Goal: Information Seeking & Learning: Learn about a topic

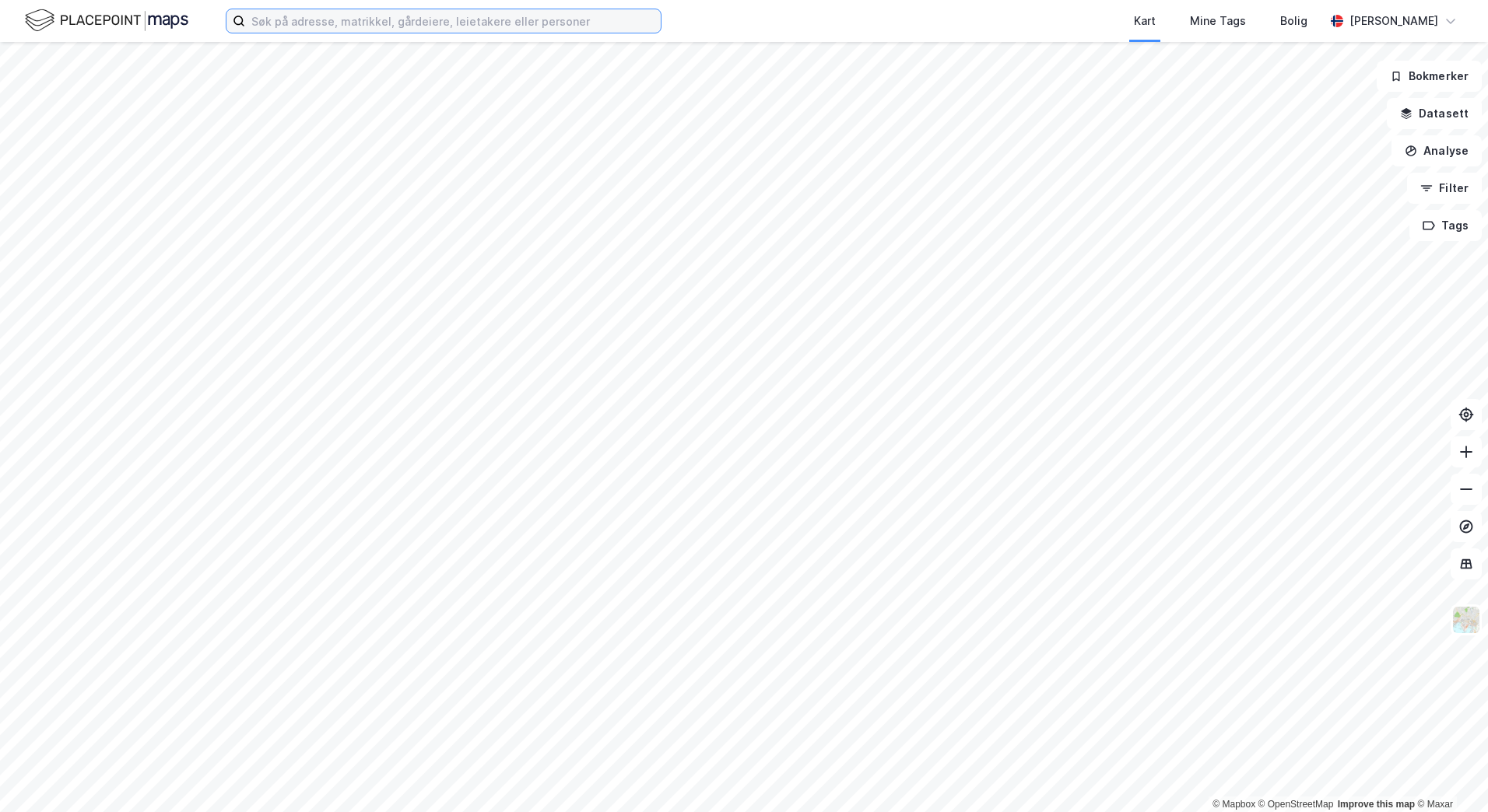
click at [364, 25] on input at bounding box center [453, 21] width 416 height 23
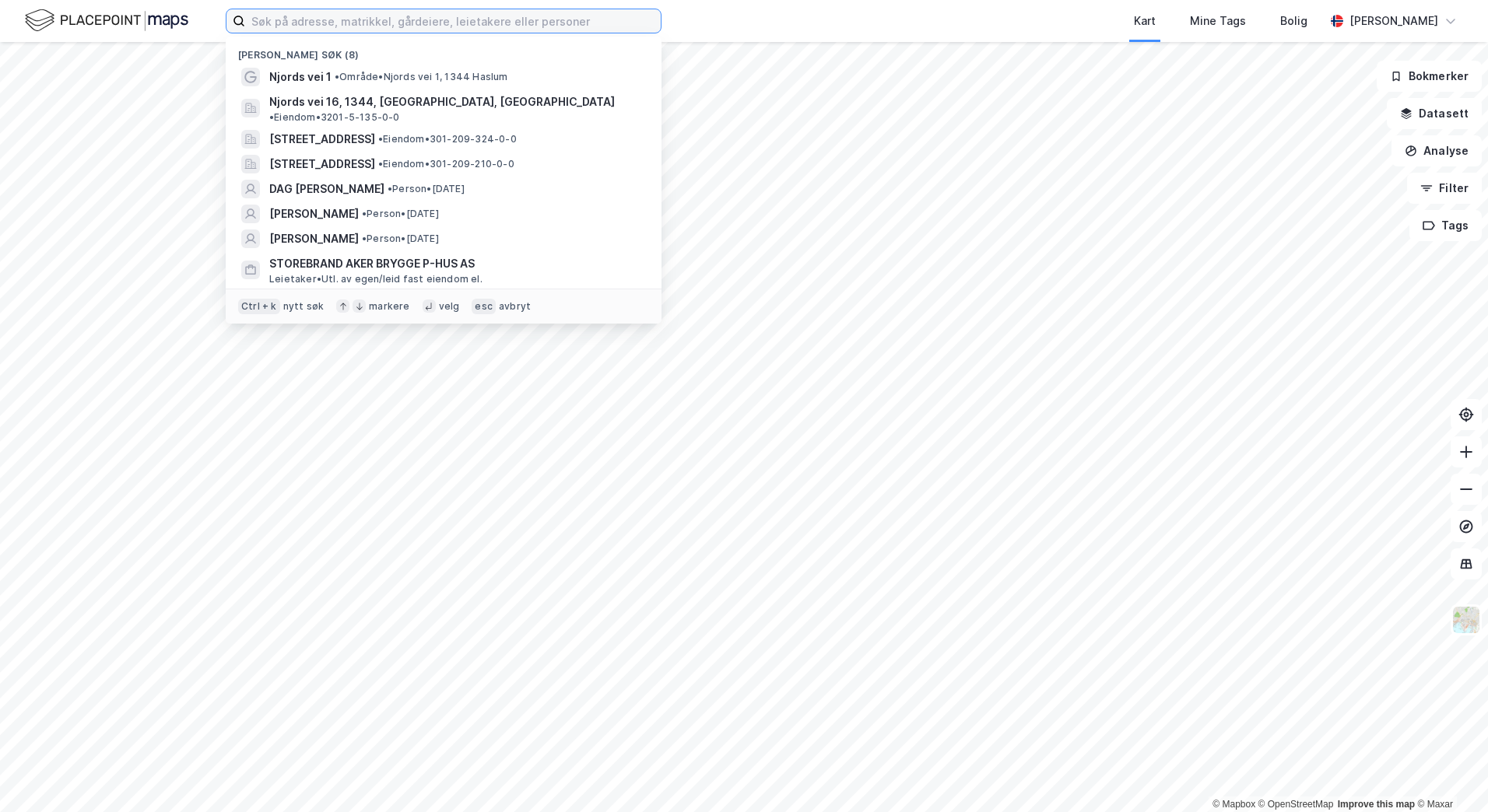
paste input "Karenslyst allé 11"
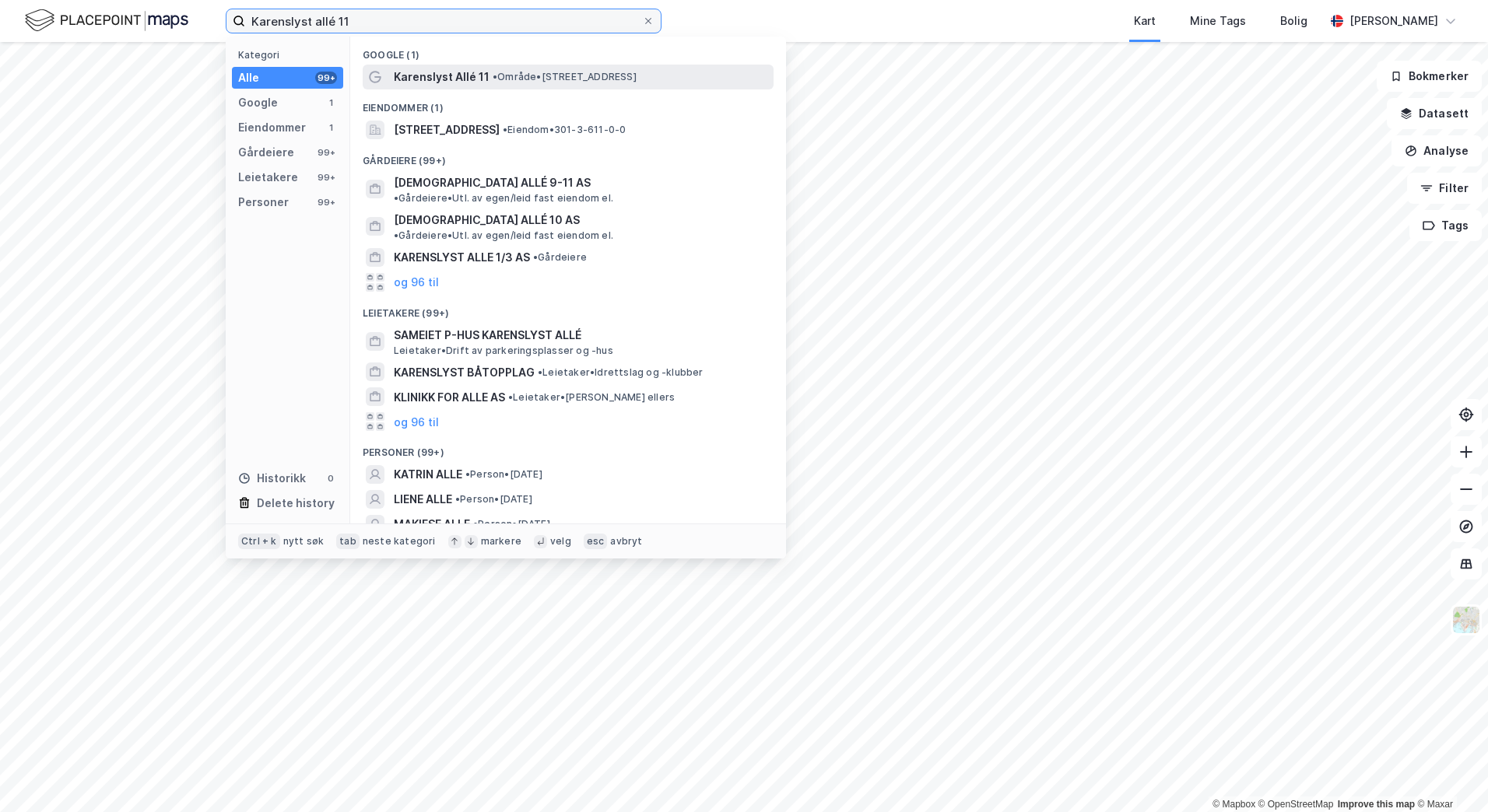
type input "Karenslyst allé 11"
click at [485, 75] on span "Karenslyst Allé 11" at bounding box center [441, 77] width 96 height 19
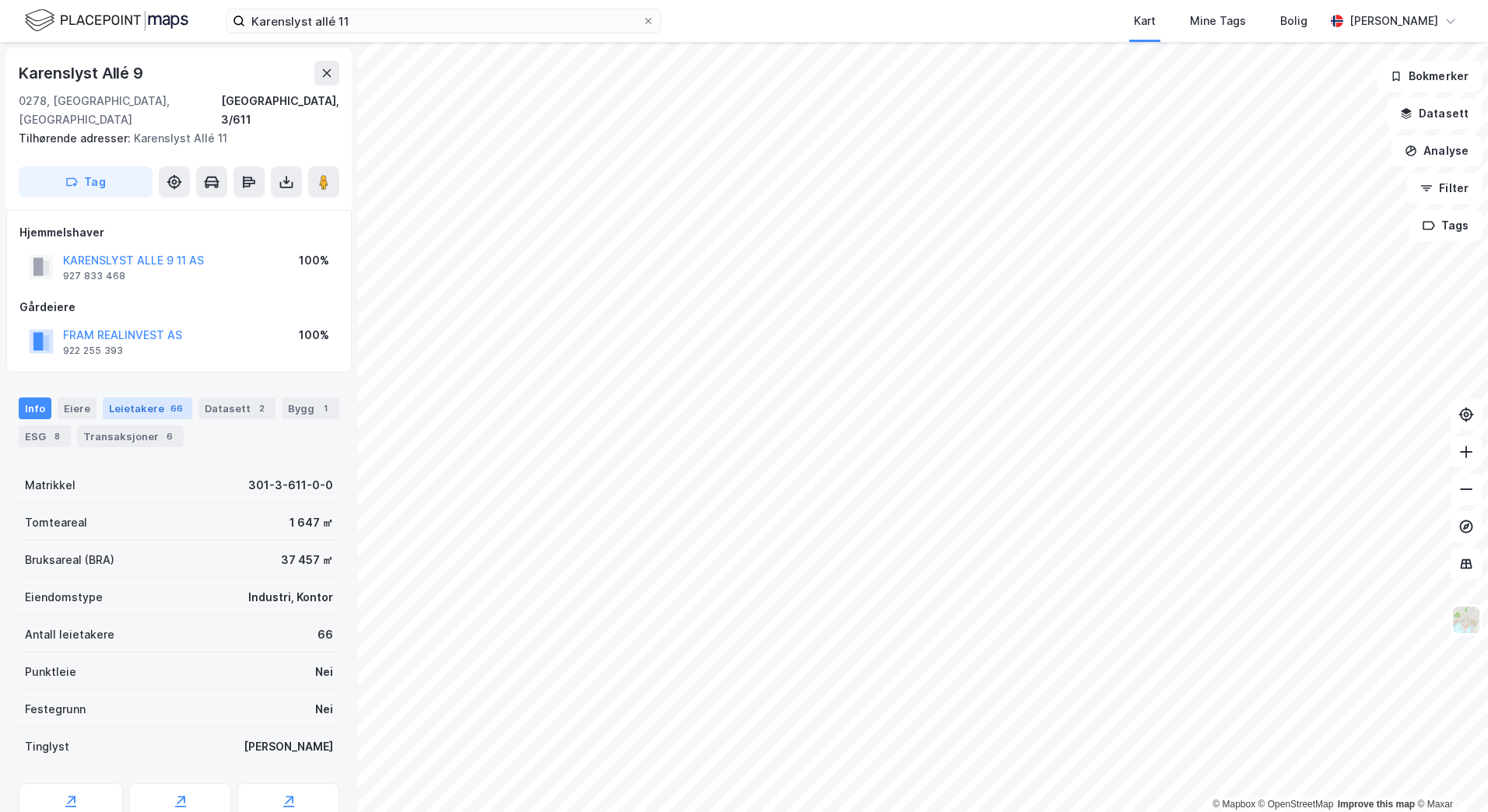
click at [178, 397] on div "Leietakere 66" at bounding box center [147, 408] width 90 height 21
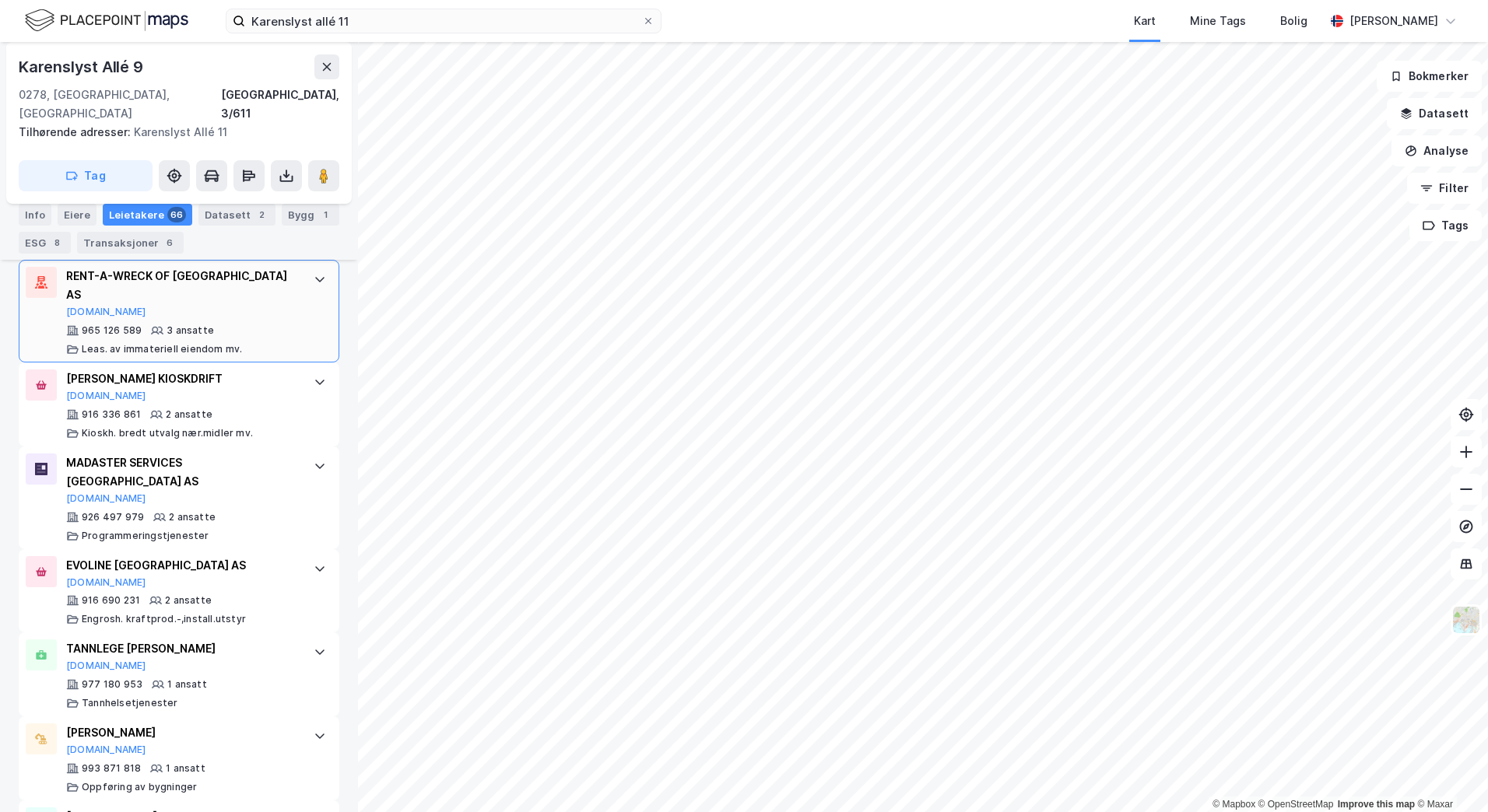
scroll to position [5741, 0]
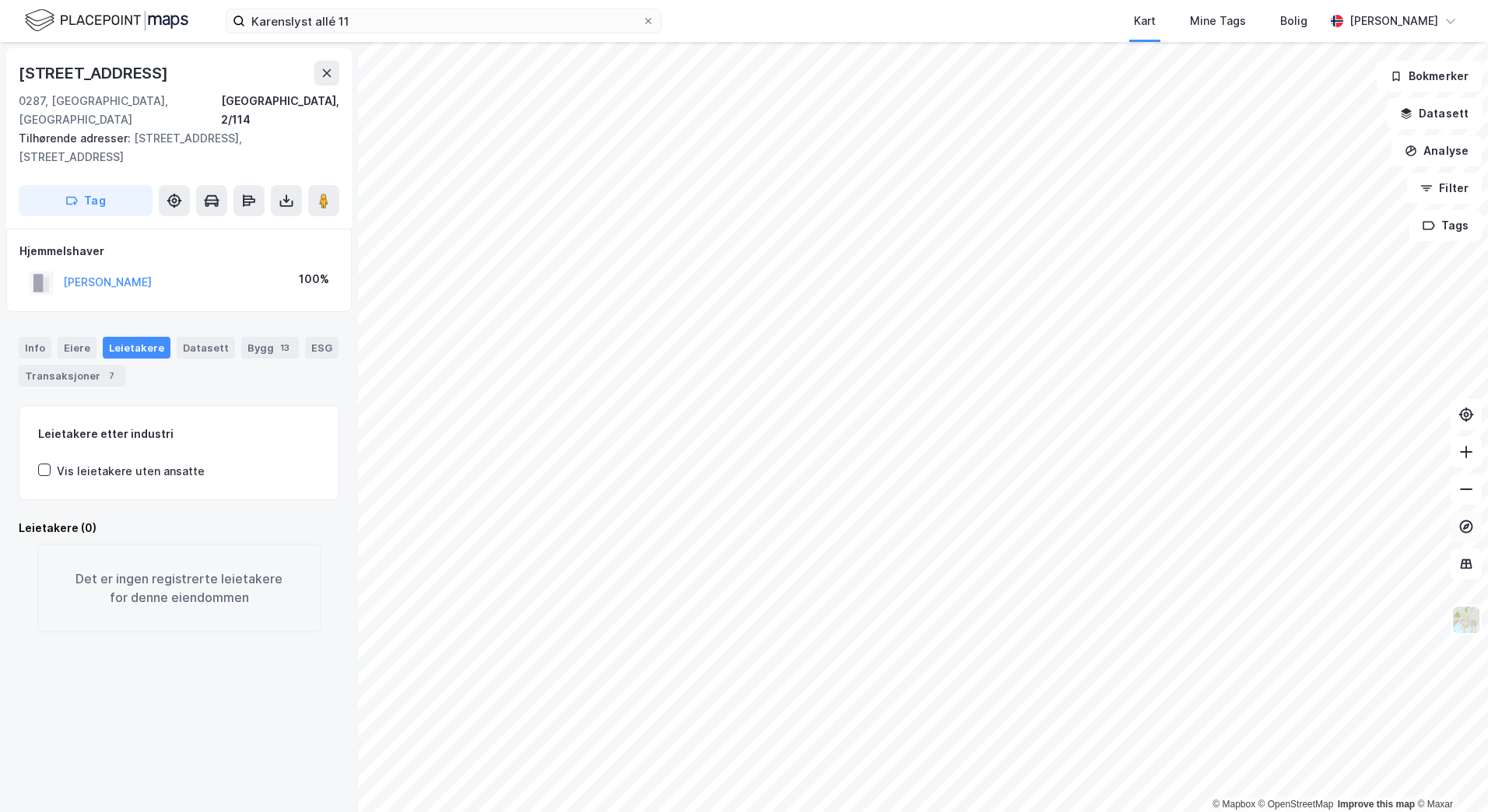
click at [989, 500] on icon at bounding box center [1466, 527] width 16 height 16
click at [989, 500] on icon at bounding box center [1466, 564] width 16 height 16
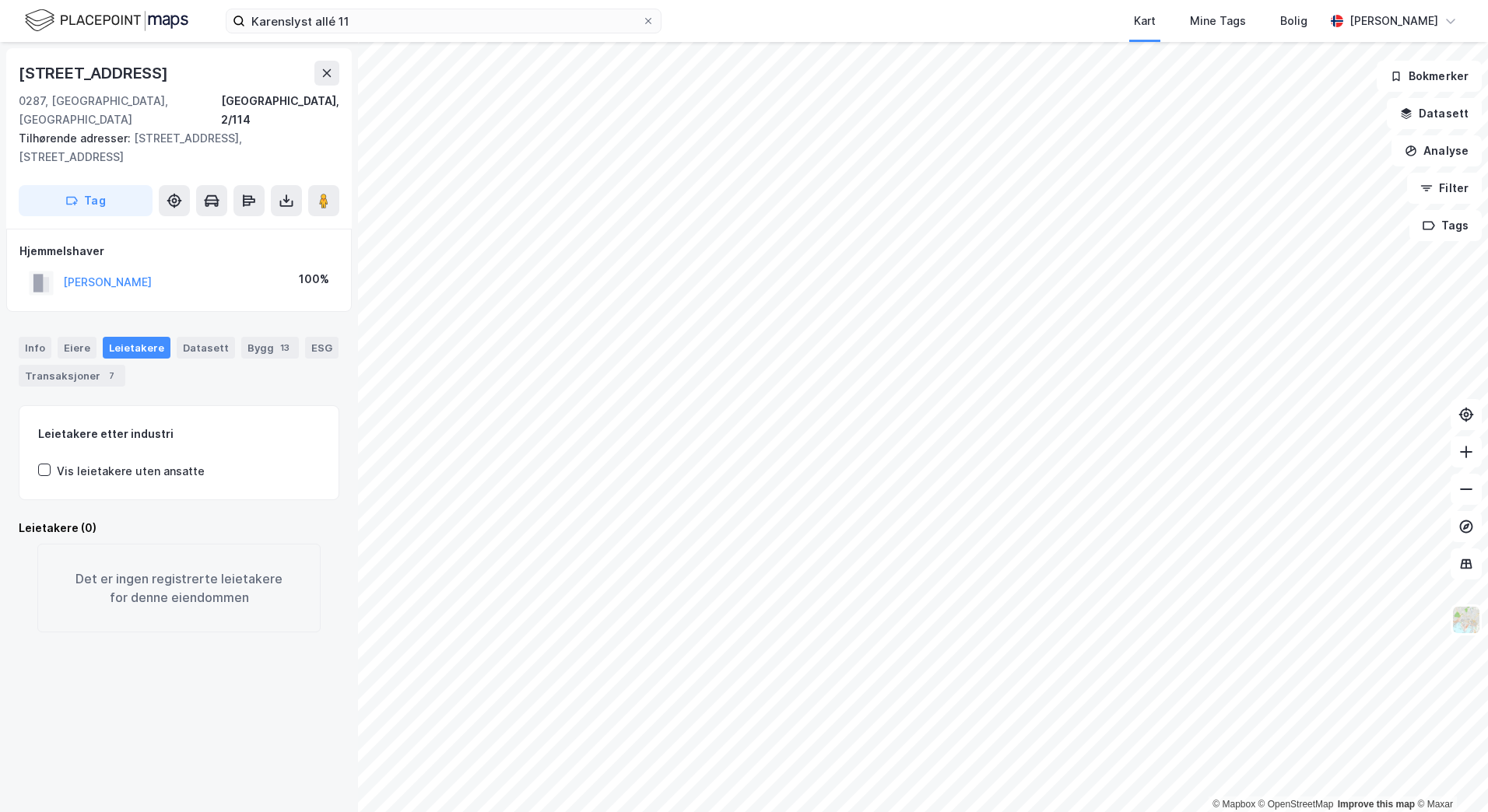
click at [989, 0] on html "Karenslyst allé 11 Kart Mine Tags Bolig [PERSON_NAME] © Mapbox © OpenStreetMap …" at bounding box center [744, 406] width 1488 height 812
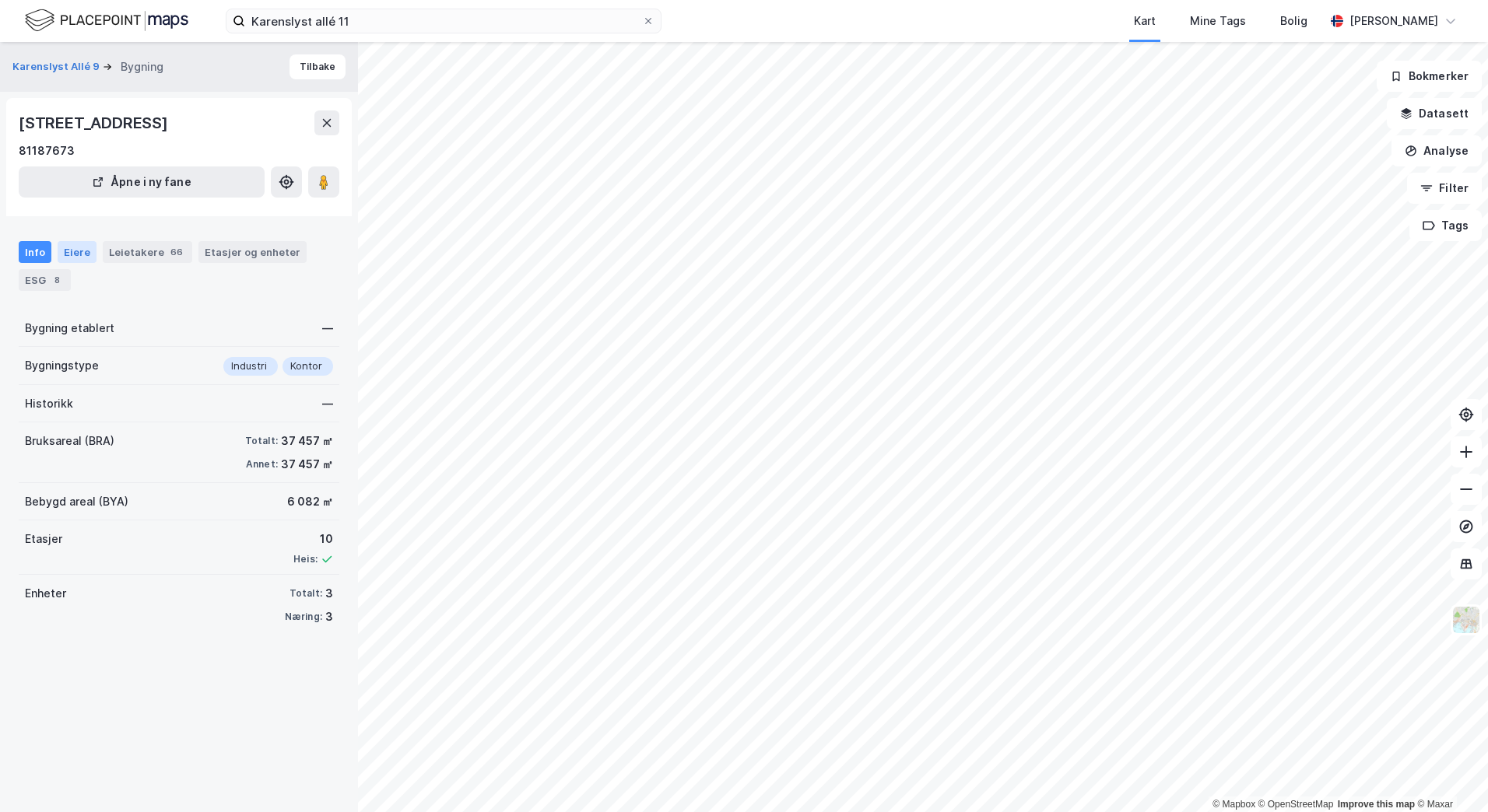
click at [73, 249] on div "Eiere" at bounding box center [77, 251] width 39 height 21
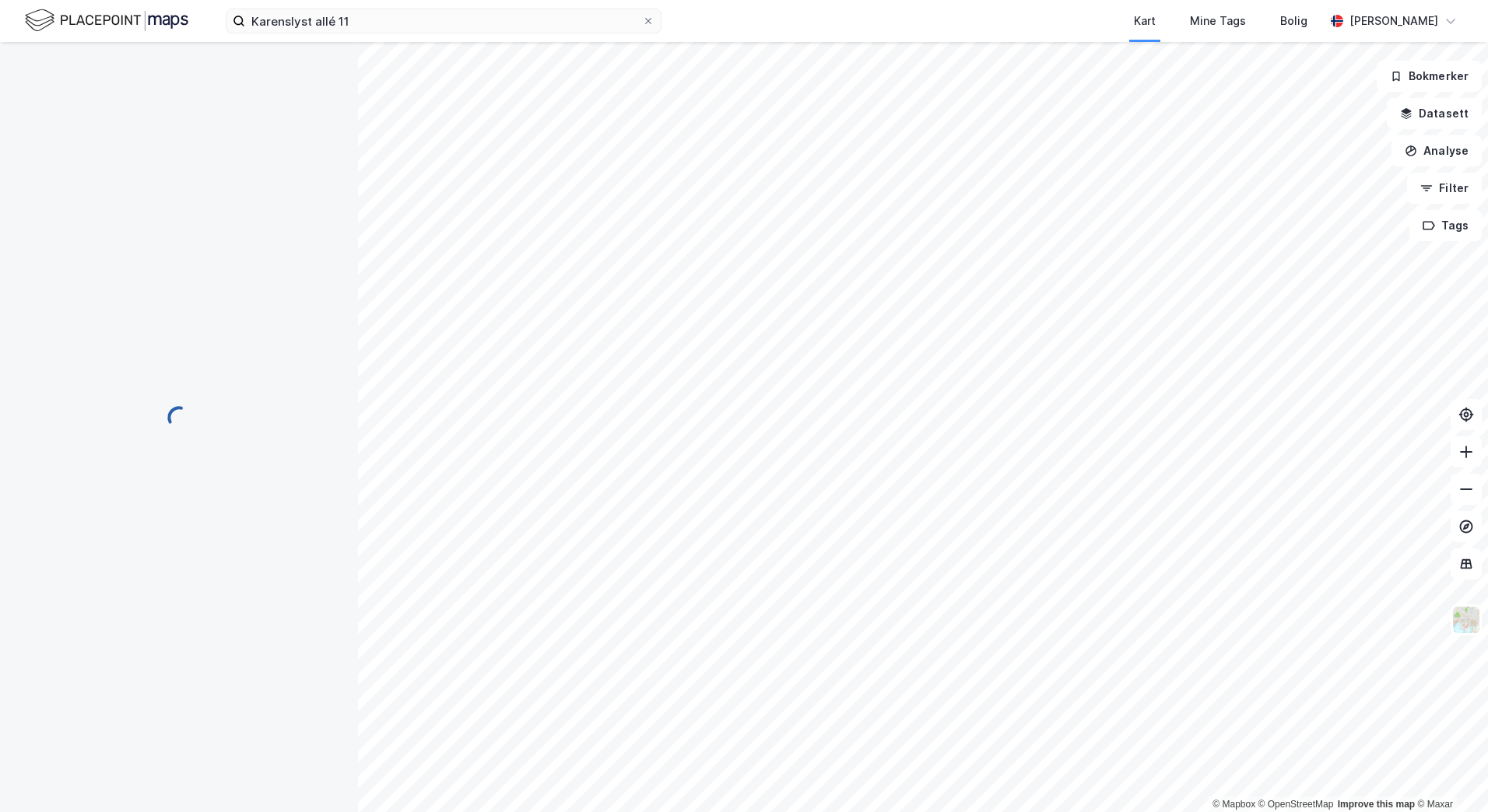
scroll to position [41, 0]
